Goal: Information Seeking & Learning: Check status

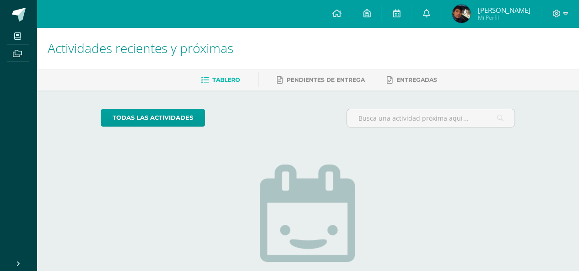
click at [526, 20] on span "Mi Perfil" at bounding box center [503, 18] width 53 height 8
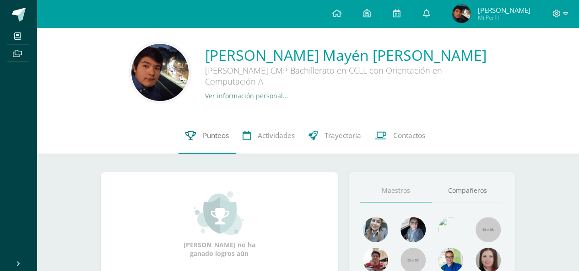
click at [204, 126] on link "Punteos" at bounding box center [206, 136] width 57 height 37
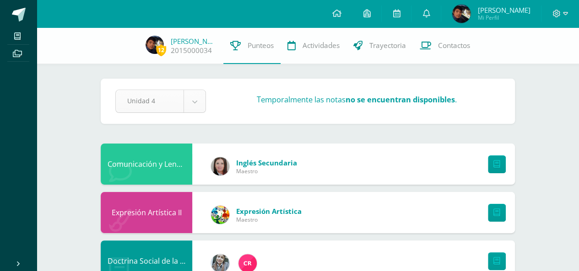
click at [341, 9] on span at bounding box center [336, 14] width 9 height 10
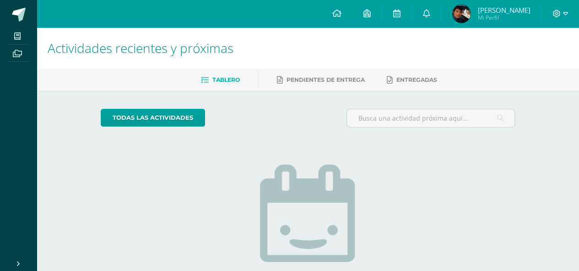
click at [497, 5] on span "[PERSON_NAME]" at bounding box center [503, 9] width 53 height 9
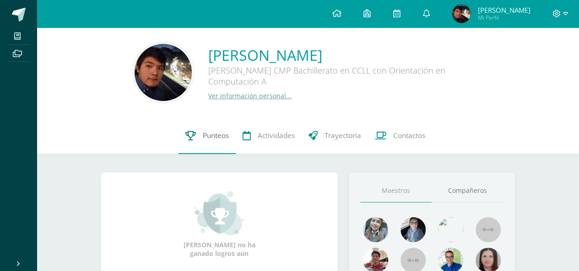
click at [194, 132] on icon at bounding box center [190, 136] width 11 height 10
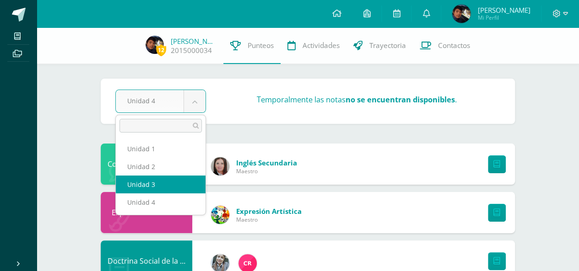
select select "Unidad 3"
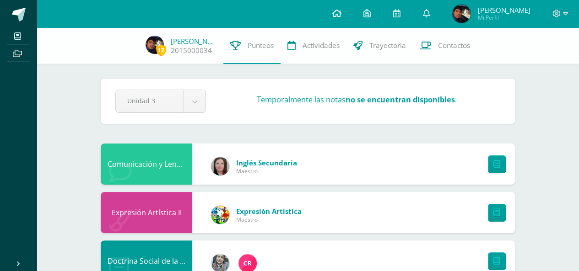
click at [332, 9] on link at bounding box center [336, 13] width 31 height 27
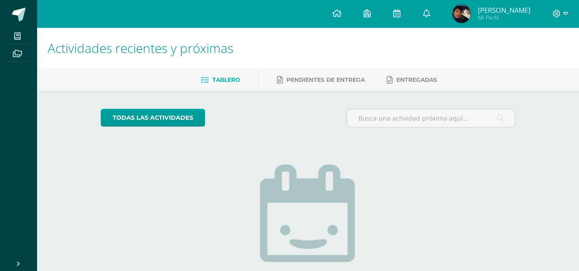
click at [501, 10] on span "[PERSON_NAME]" at bounding box center [503, 9] width 53 height 9
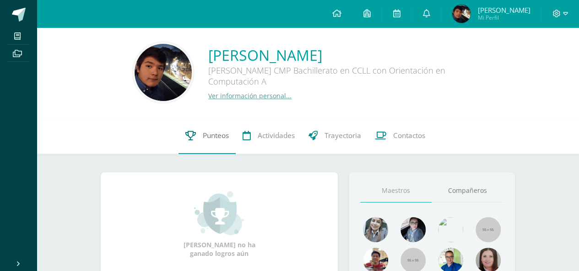
click at [188, 126] on link "Punteos" at bounding box center [206, 136] width 57 height 37
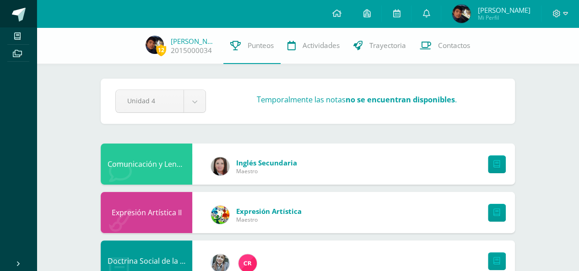
click at [16, 10] on span at bounding box center [19, 15] width 14 height 14
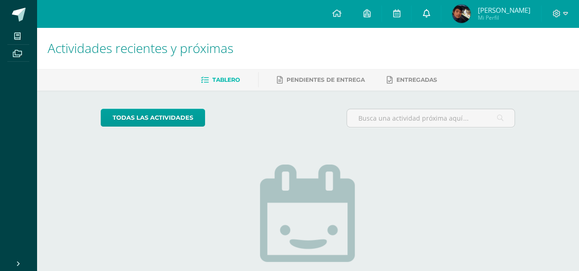
click at [430, 16] on icon at bounding box center [425, 13] width 7 height 8
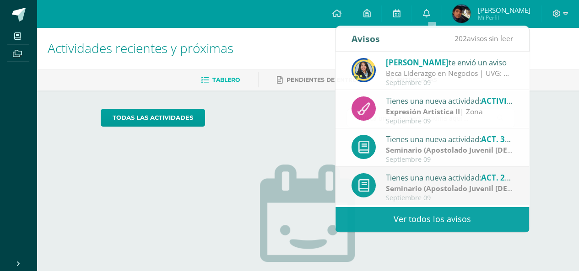
click at [485, 3] on link "Otto Sebastian Mi Perfil" at bounding box center [491, 13] width 100 height 27
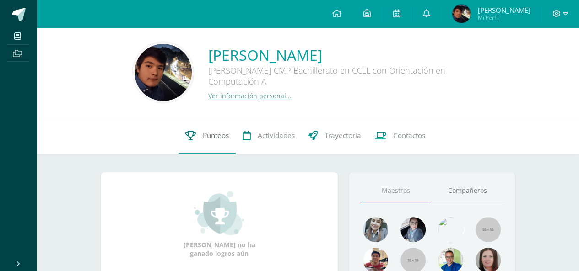
click at [231, 122] on link "Punteos" at bounding box center [206, 136] width 57 height 37
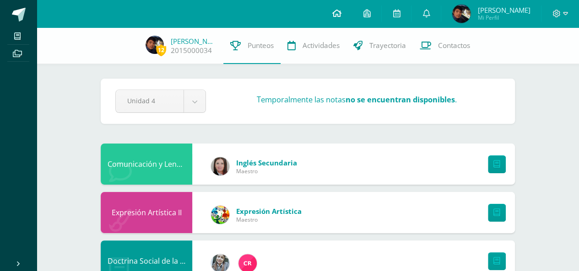
click at [336, 4] on link at bounding box center [336, 13] width 31 height 27
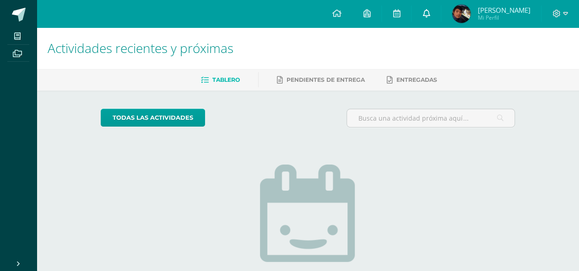
click at [430, 12] on icon at bounding box center [425, 13] width 7 height 8
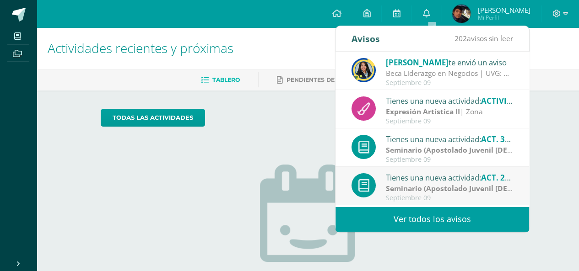
click at [521, 106] on div "Tienes una nueva actividad: ACTIVIDAD Expresión Artística II | Zona Septiembre …" at bounding box center [431, 109] width 193 height 38
